Goal: Book appointment/travel/reservation

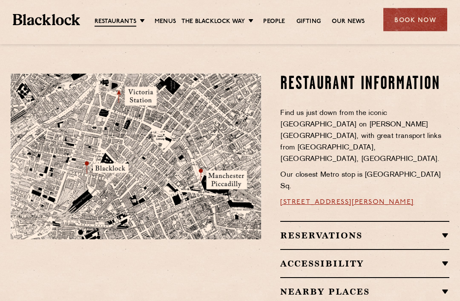
scroll to position [497, 0]
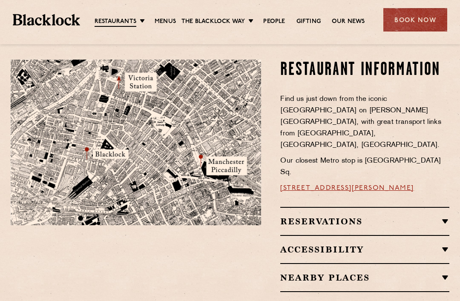
click at [406, 216] on h2 "Reservations" at bounding box center [364, 221] width 169 height 10
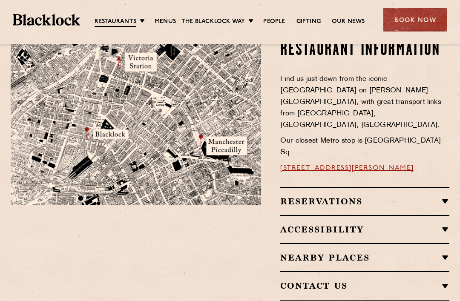
scroll to position [518, 0]
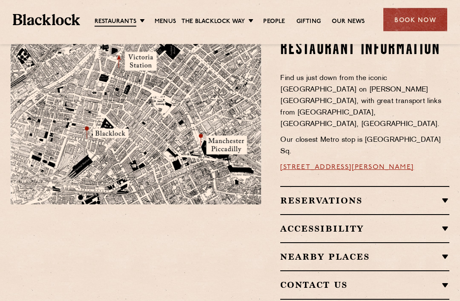
click at [425, 187] on div "Reservations Reservations We know that bookings are important for certain occas…" at bounding box center [364, 201] width 169 height 28
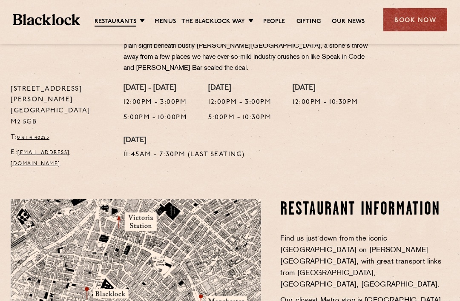
click at [408, 23] on div "Book Now" at bounding box center [415, 19] width 64 height 23
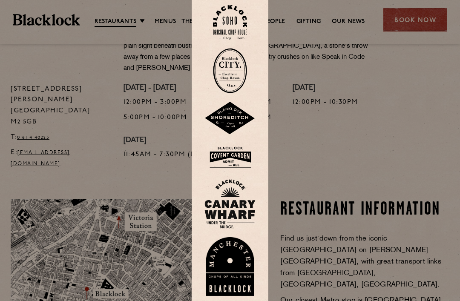
click at [367, 136] on div at bounding box center [230, 150] width 460 height 301
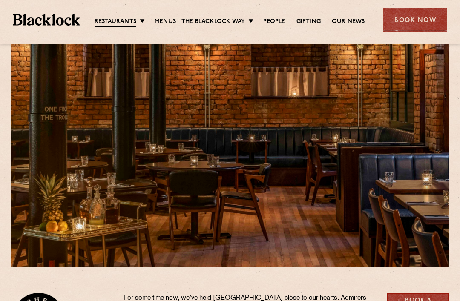
scroll to position [0, 0]
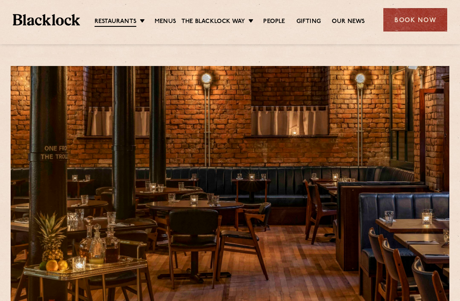
click at [112, 32] on div "Restaurants [GEOGRAPHIC_DATA] [GEOGRAPHIC_DATA] [GEOGRAPHIC_DATA] [GEOGRAPHIC_D…" at bounding box center [230, 19] width 460 height 38
click at [163, 24] on link "Menus" at bounding box center [165, 21] width 21 height 9
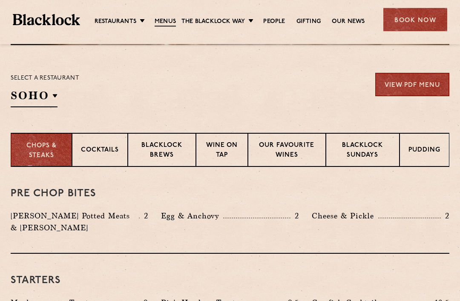
scroll to position [262, 0]
click at [0, 0] on li "[GEOGRAPHIC_DATA]" at bounding box center [0, 0] width 0 height 0
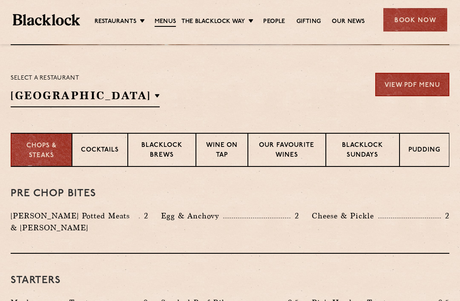
click at [0, 0] on p "[GEOGRAPHIC_DATA]" at bounding box center [0, 0] width 0 height 0
click at [396, 207] on div "Pre Chop Bites Blacklock Potted Meats & Kimchi 2 Egg & Anchovy 2 Cheese & Pickl…" at bounding box center [230, 210] width 439 height 87
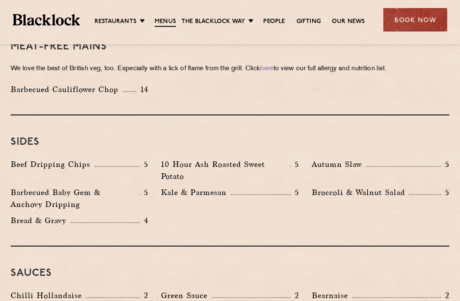
scroll to position [1252, 0]
